Goal: Task Accomplishment & Management: Manage account settings

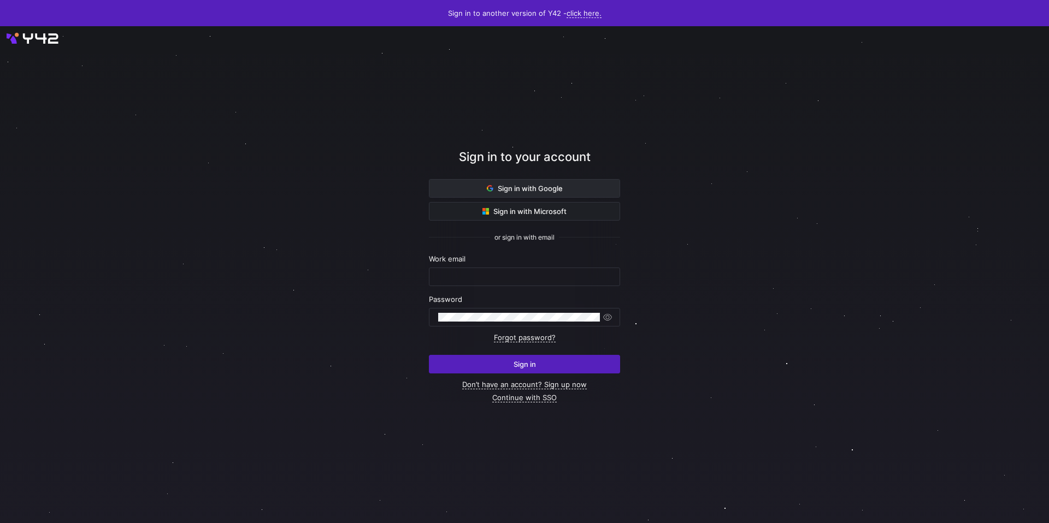
click at [582, 186] on span at bounding box center [524, 188] width 190 height 17
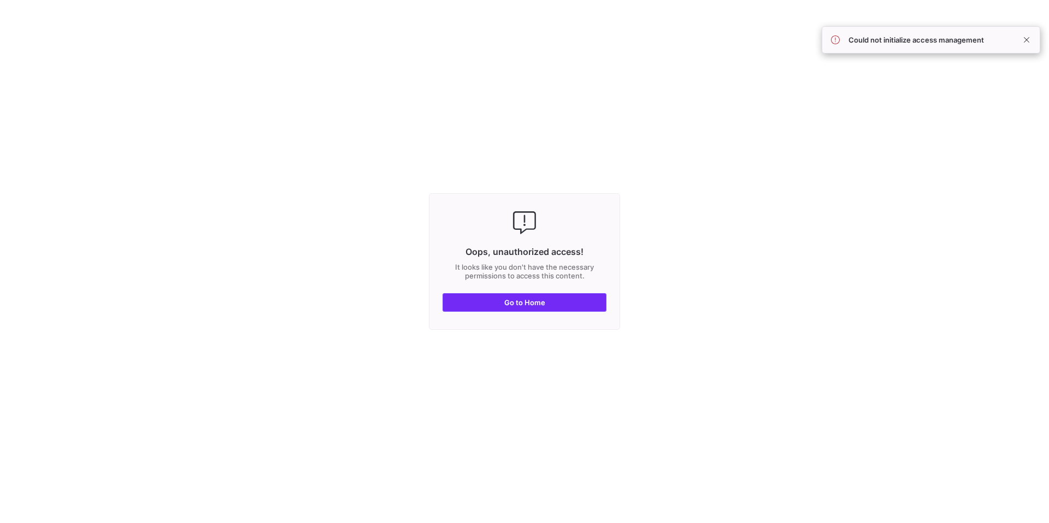
click at [555, 305] on span "button" at bounding box center [524, 302] width 163 height 17
